Goal: Information Seeking & Learning: Understand process/instructions

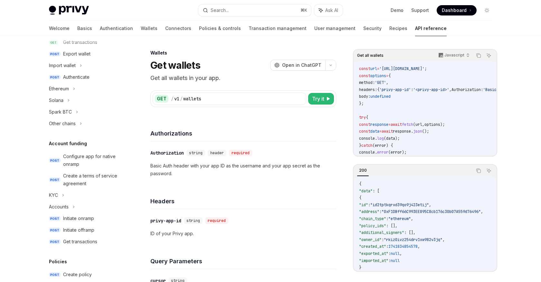
click at [376, 111] on code "const url = '[URL][DOMAIN_NAME]' ; const options = { method: 'GET' , headers: {…" at bounding box center [457, 113] width 196 height 97
drag, startPoint x: 436, startPoint y: 69, endPoint x: 461, endPoint y: 66, distance: 25.2
click at [425, 66] on span "'[URL][DOMAIN_NAME]'" at bounding box center [402, 68] width 45 height 5
copy span "/v1/wallets"
click at [185, 172] on p "Basic Auth header with your app ID as the username and your app secret as the p…" at bounding box center [243, 169] width 186 height 15
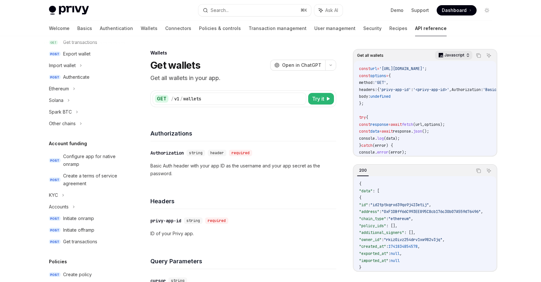
click at [458, 57] on p "Javascript" at bounding box center [455, 55] width 20 height 5
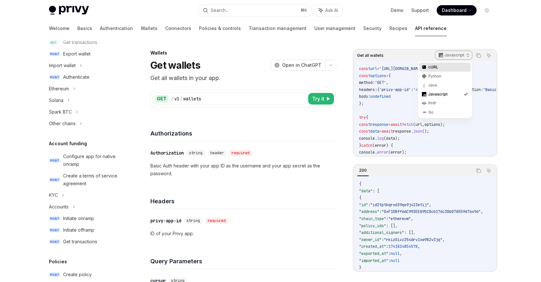
click at [445, 68] on div "cURL" at bounding box center [446, 66] width 34 height 5
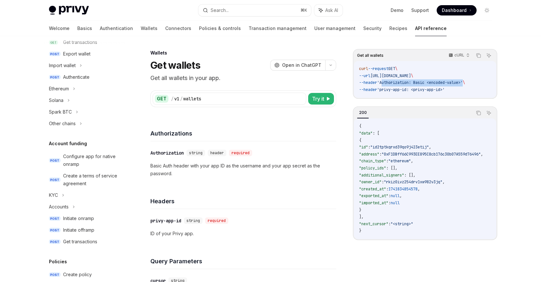
copy span "Authorization: Basic <encoded-value>"
drag, startPoint x: 387, startPoint y: 83, endPoint x: 470, endPoint y: 81, distance: 83.2
click at [463, 81] on span "'Authorization: Basic <encoded-value>'" at bounding box center [420, 82] width 86 height 5
click at [457, 106] on div "200 Copy Ask AI { "data" : [ { "id" : "id2tptkqrxd39qo9j423etij" , "address" : …" at bounding box center [425, 172] width 144 height 133
click at [477, 56] on icon "Copy the contents from the code block" at bounding box center [478, 55] width 5 height 5
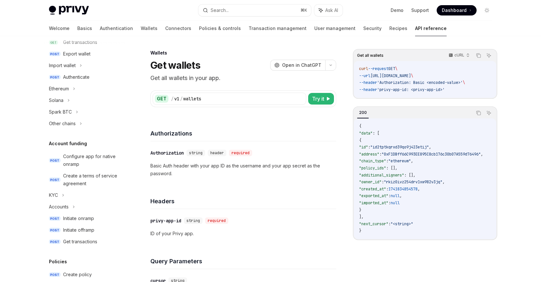
click at [217, 186] on div "Headers" at bounding box center [243, 197] width 186 height 24
click at [325, 95] on button "Try it" at bounding box center [321, 99] width 26 height 12
type textarea "*"
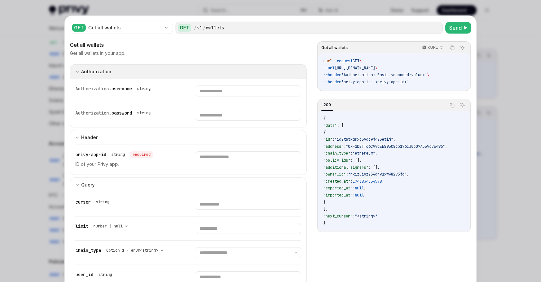
click at [76, 71] on icon "expand input section" at bounding box center [77, 72] width 4 height 4
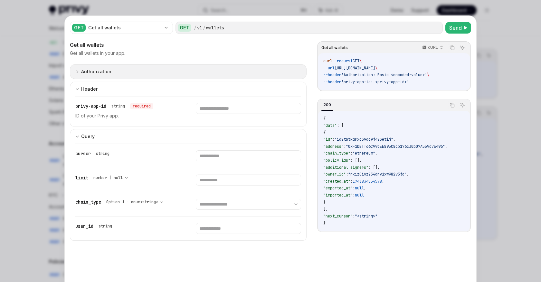
click at [76, 71] on icon "expand input section" at bounding box center [77, 72] width 4 height 4
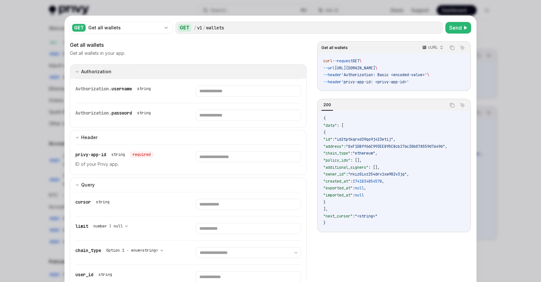
click at [76, 71] on icon "expand input section" at bounding box center [77, 72] width 4 height 4
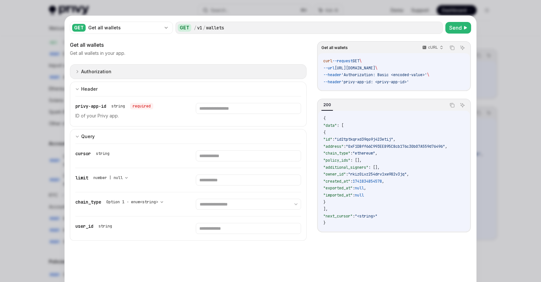
click at [85, 69] on div "Authorization" at bounding box center [96, 72] width 30 height 8
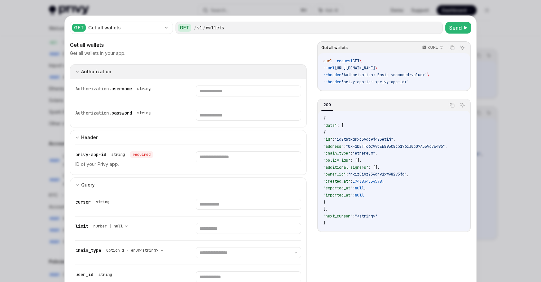
click at [85, 69] on div "Authorization" at bounding box center [96, 72] width 30 height 8
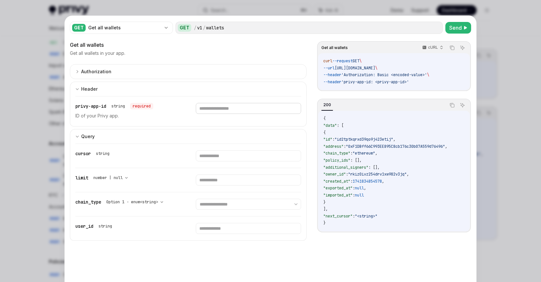
click at [0, 0] on input "text" at bounding box center [0, 0] width 0 height 0
paste input "**********"
click at [460, 27] on span "Send" at bounding box center [455, 28] width 13 height 8
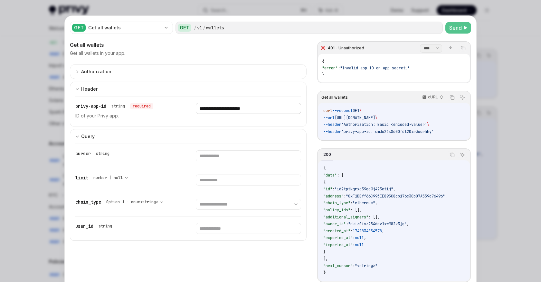
click at [0, 0] on input "**********" at bounding box center [0, 0] width 0 height 0
paste input "**********"
click at [460, 28] on span "Send" at bounding box center [455, 28] width 13 height 8
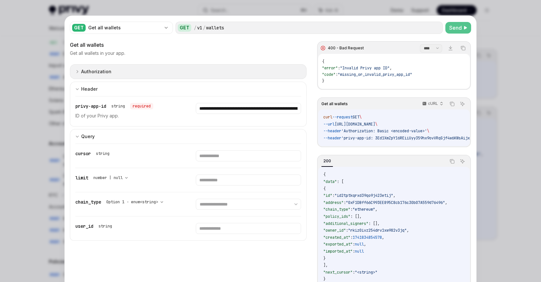
click at [143, 73] on button "Authorization appSecretAuth" at bounding box center [188, 71] width 237 height 15
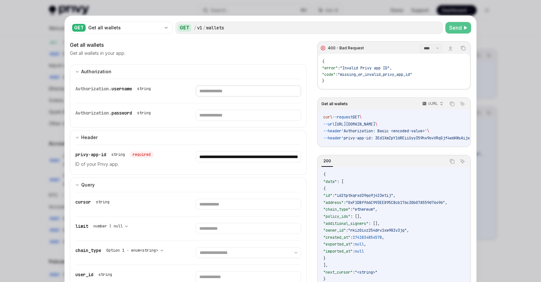
click at [212, 92] on input "text" at bounding box center [248, 90] width 105 height 11
click at [461, 23] on button "Send" at bounding box center [459, 28] width 26 height 12
click at [232, 96] on input "**********" at bounding box center [248, 90] width 105 height 11
click at [222, 96] on input "**********" at bounding box center [248, 90] width 105 height 11
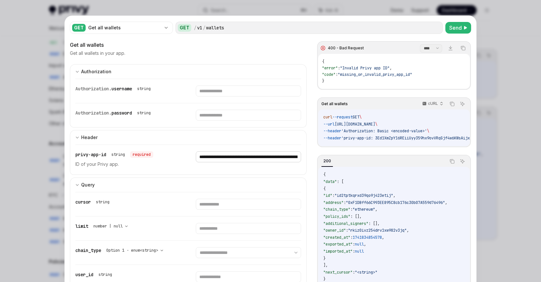
paste input "text"
type input "**********"
click at [457, 27] on span "Send" at bounding box center [455, 28] width 13 height 8
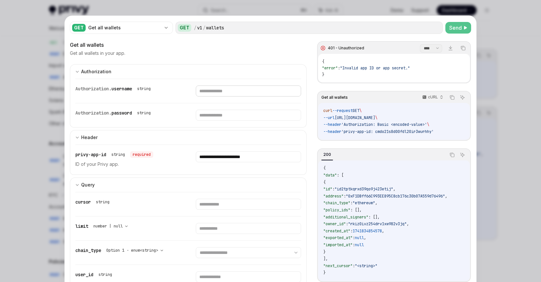
click at [211, 89] on input "text" at bounding box center [248, 90] width 105 height 11
click at [204, 96] on input "text" at bounding box center [248, 90] width 105 height 11
click at [214, 101] on div "Authorization. username string" at bounding box center [188, 91] width 226 height 24
click at [217, 101] on div "Authorization. username string" at bounding box center [188, 91] width 226 height 24
click at [226, 102] on div "Authorization. username string" at bounding box center [188, 91] width 226 height 24
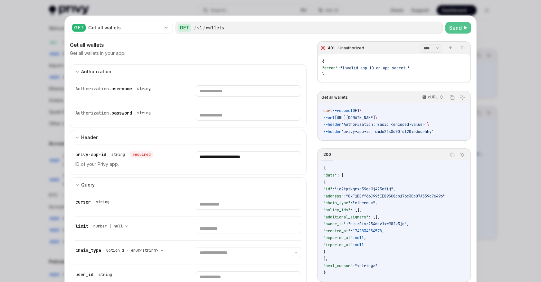
click at [228, 94] on input "text" at bounding box center [248, 90] width 105 height 11
click at [451, 31] on span "Send" at bounding box center [455, 28] width 13 height 8
click at [259, 96] on div "Authorization. username string" at bounding box center [188, 91] width 226 height 24
click at [254, 93] on input "text" at bounding box center [248, 90] width 105 height 11
click at [121, 111] on span "password" at bounding box center [121, 113] width 21 height 6
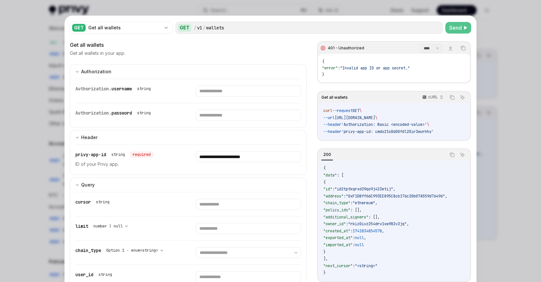
click at [127, 111] on span "password" at bounding box center [121, 113] width 21 height 6
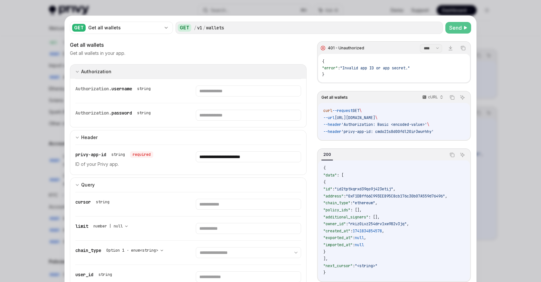
click at [107, 70] on div "Authorization" at bounding box center [96, 72] width 30 height 8
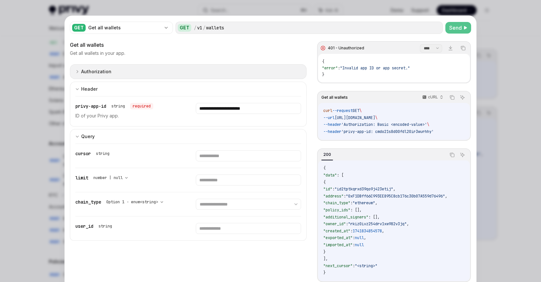
click at [107, 70] on div "Authorization" at bounding box center [96, 72] width 30 height 8
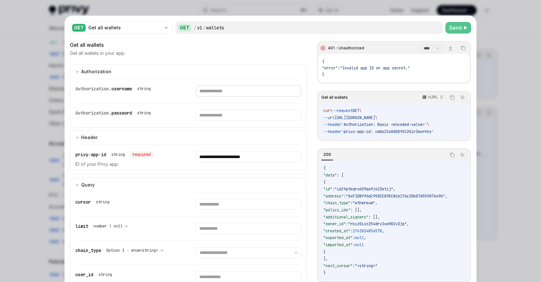
click at [210, 91] on input "text" at bounding box center [248, 90] width 105 height 11
click at [223, 91] on input "text" at bounding box center [248, 90] width 105 height 11
click at [508, 54] on div at bounding box center [270, 141] width 541 height 282
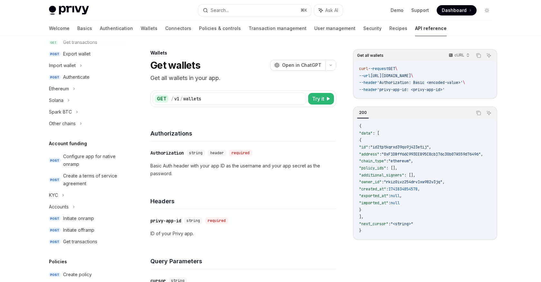
click at [426, 82] on span "'Authorization: Basic <encoded-value>'" at bounding box center [420, 82] width 86 height 5
click at [421, 87] on span "'privy-app-id: <privy-app-id>'" at bounding box center [411, 89] width 68 height 5
click at [336, 65] on button "button" at bounding box center [330, 65] width 11 height 11
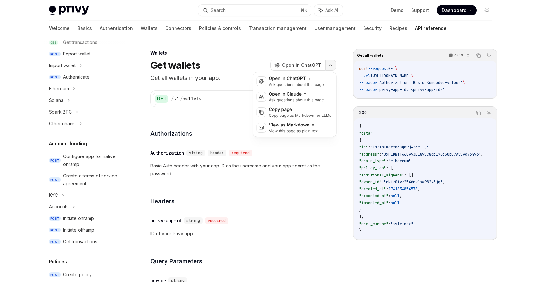
click at [336, 65] on button "button" at bounding box center [330, 65] width 11 height 11
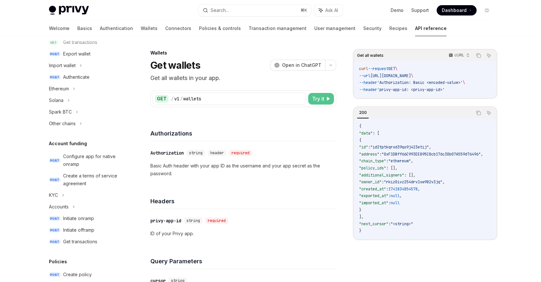
click at [332, 94] on button "Try it" at bounding box center [321, 99] width 26 height 12
type textarea "*"
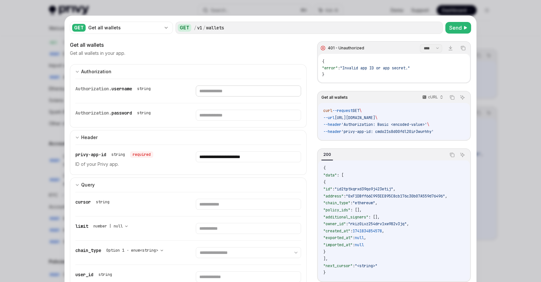
click at [266, 91] on input "text" at bounding box center [248, 90] width 105 height 11
click at [215, 96] on input "text" at bounding box center [248, 90] width 105 height 11
click at [221, 92] on input "text" at bounding box center [248, 90] width 105 height 11
type input "**********"
click at [228, 96] on input "text" at bounding box center [239, 90] width 99 height 11
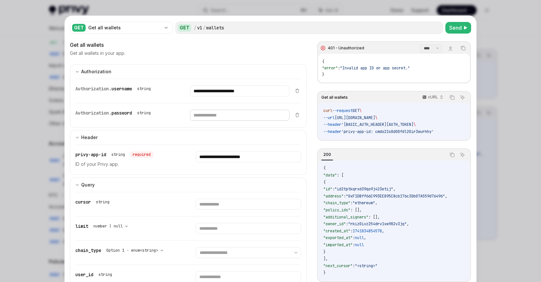
paste input "**********"
type input "**********"
click at [459, 26] on span "Send" at bounding box center [455, 28] width 13 height 8
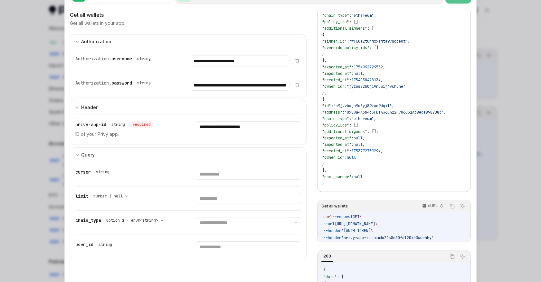
scroll to position [5, 42]
click at [371, 229] on span "'[AUTH_TOKEN]" at bounding box center [356, 230] width 29 height 5
copy span "Y21kbzIxczhkMDBmZGwyMGlyM3d1cmhoeTozRWQxWG1acFkxNlJFaWlVeXkzNTloeDlvdlZScUdqZjR…"
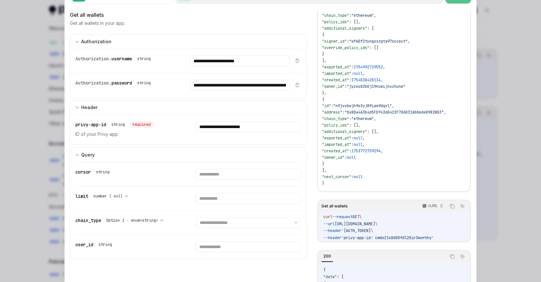
click at [314, 113] on div "Get all wallets Get all wallets in your app. 200 - OK **** ******* Download Cop…" at bounding box center [270, 152] width 401 height 282
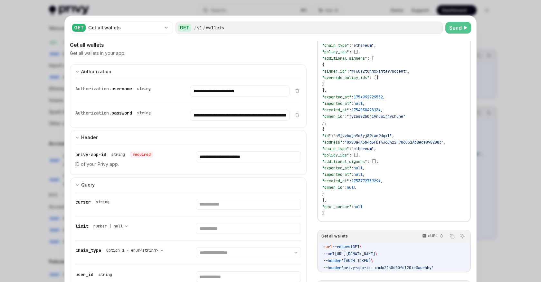
scroll to position [5, 0]
copy span "[URL][DOMAIN_NAME]"
drag, startPoint x: 343, startPoint y: 251, endPoint x: 389, endPoint y: 250, distance: 46.7
click at [375, 251] on span "[URL][DOMAIN_NAME]" at bounding box center [355, 253] width 41 height 5
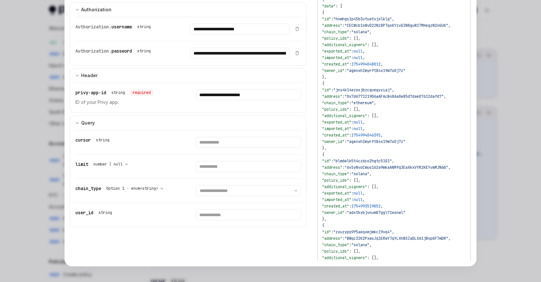
scroll to position [0, 0]
